Goal: Transaction & Acquisition: Download file/media

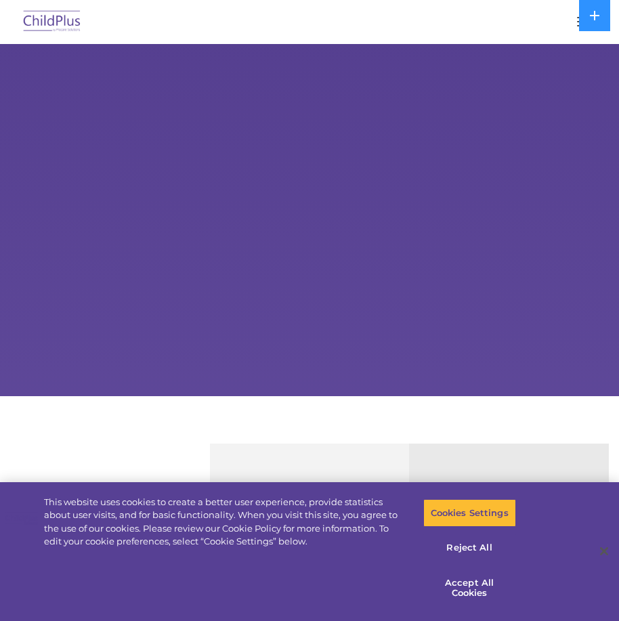
select select "MEDIUM"
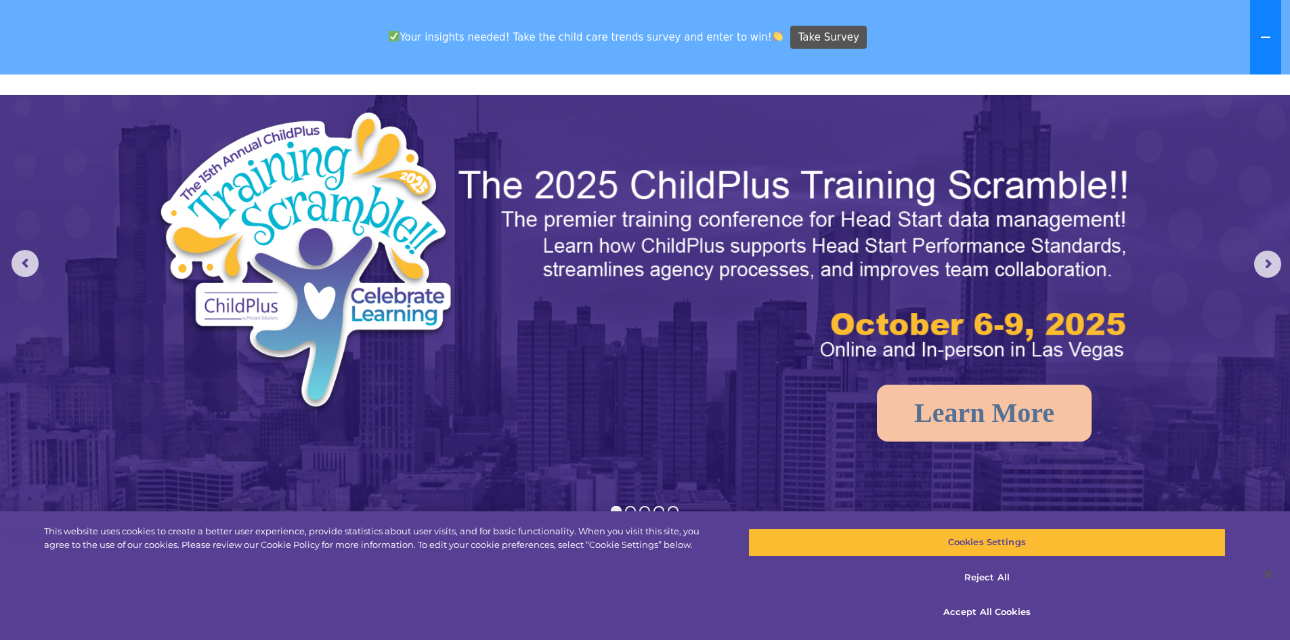
click at [618, 40] on icon at bounding box center [1265, 37] width 11 height 11
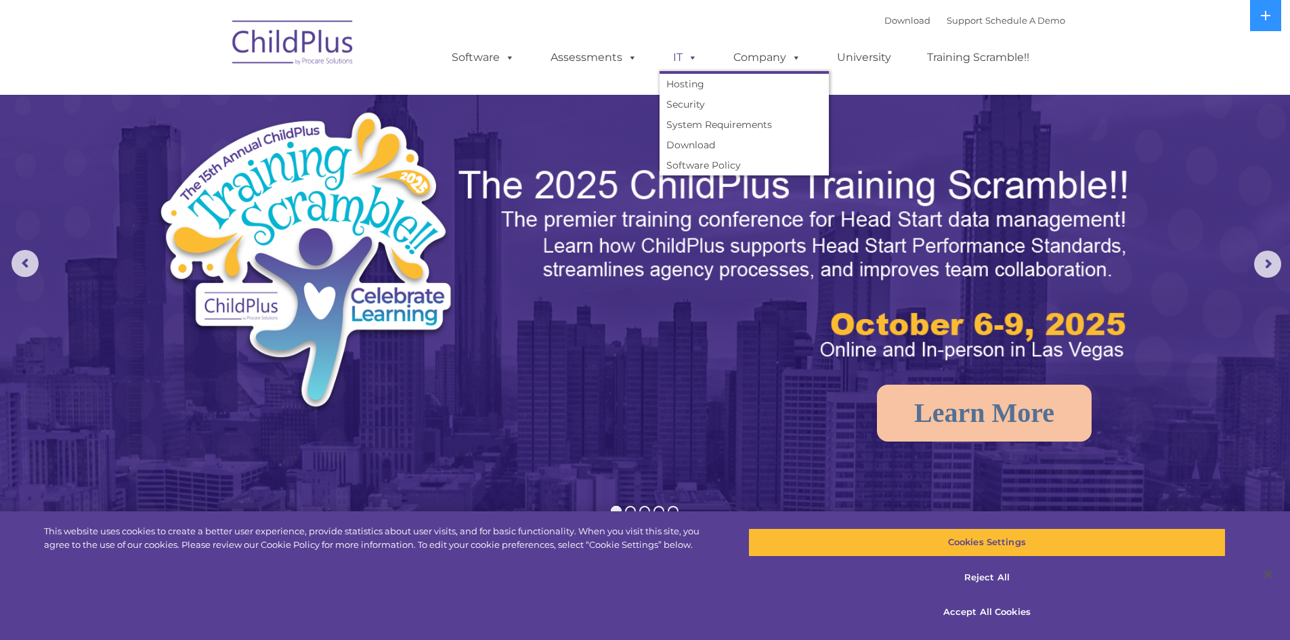
click at [618, 56] on span at bounding box center [690, 57] width 15 height 13
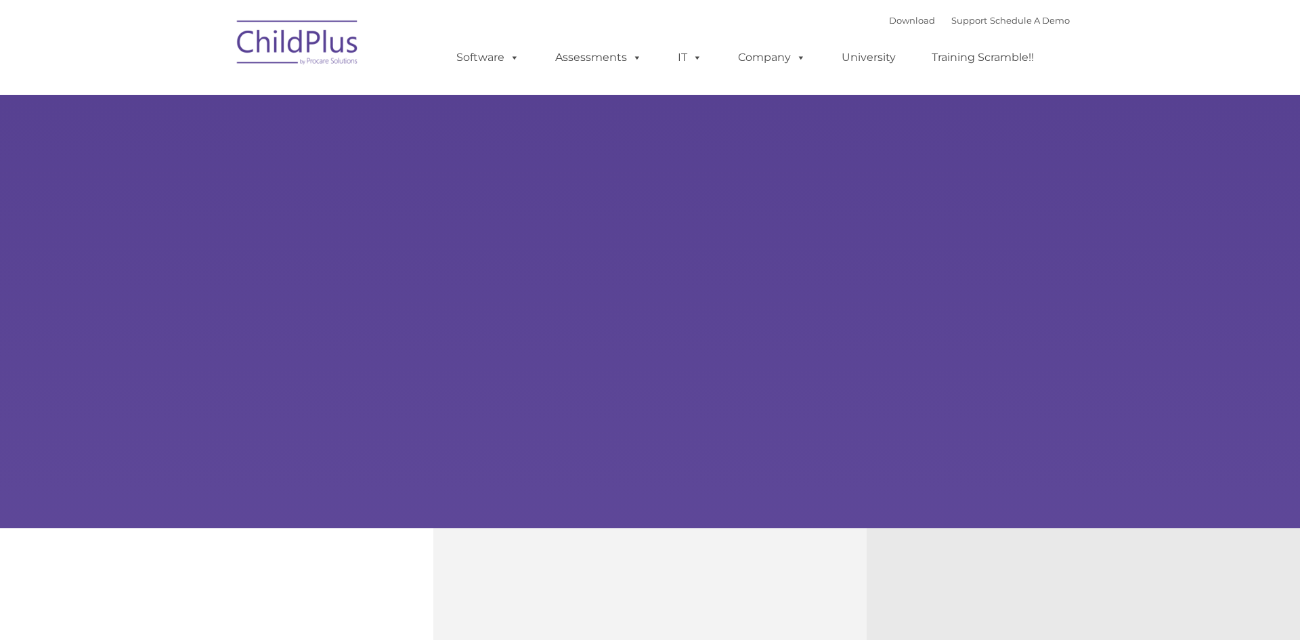
click at [366, 150] on div "Learn More Request a Demo The Future of ChildPlus is Here! Boost your productiv…" at bounding box center [650, 264] width 1300 height 528
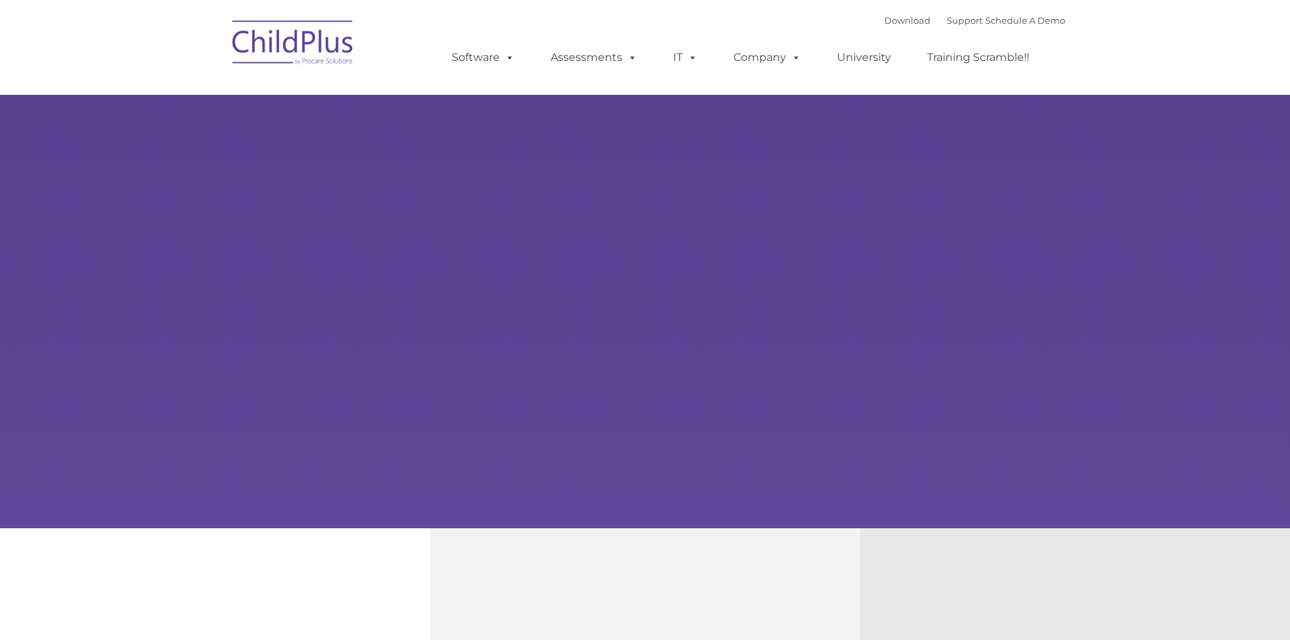
type input ""
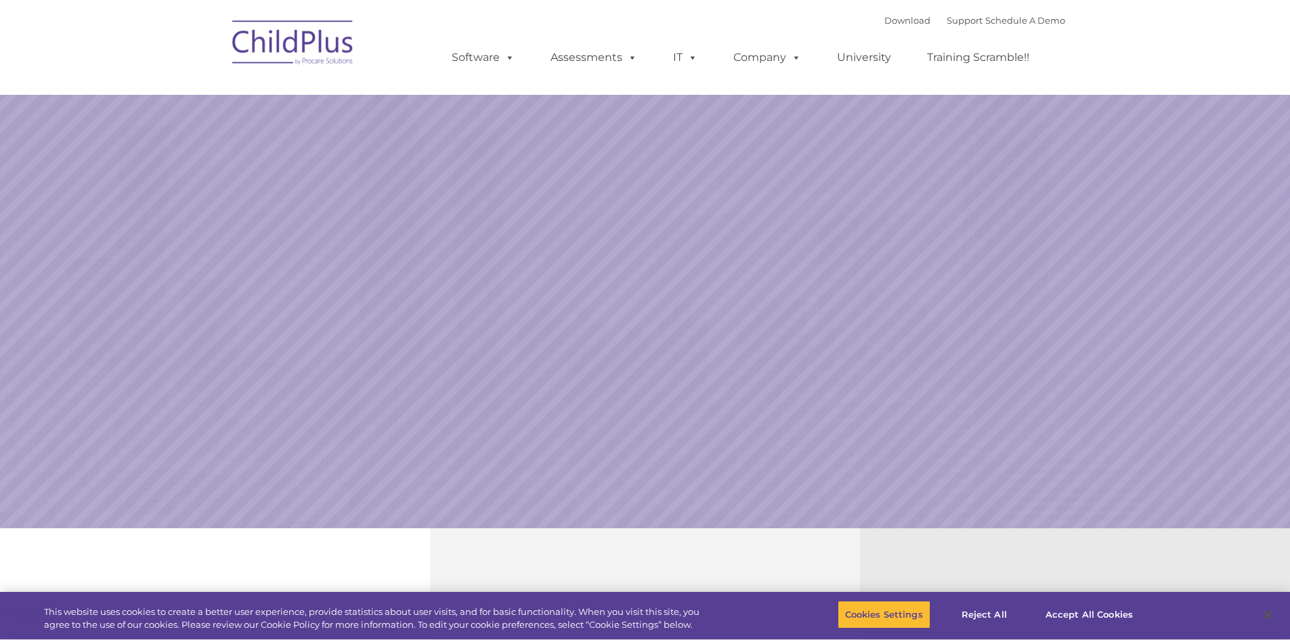
select select "MEDIUM"
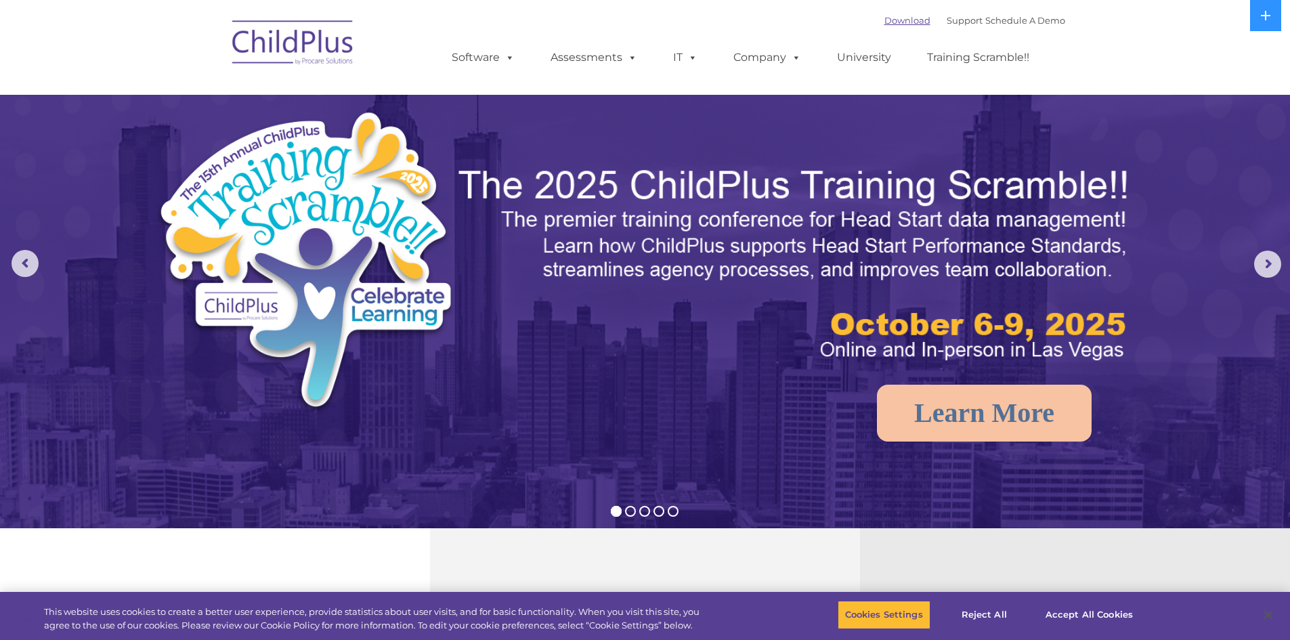
click at [905, 25] on link "Download" at bounding box center [907, 20] width 46 height 11
